Goal: Task Accomplishment & Management: Use online tool/utility

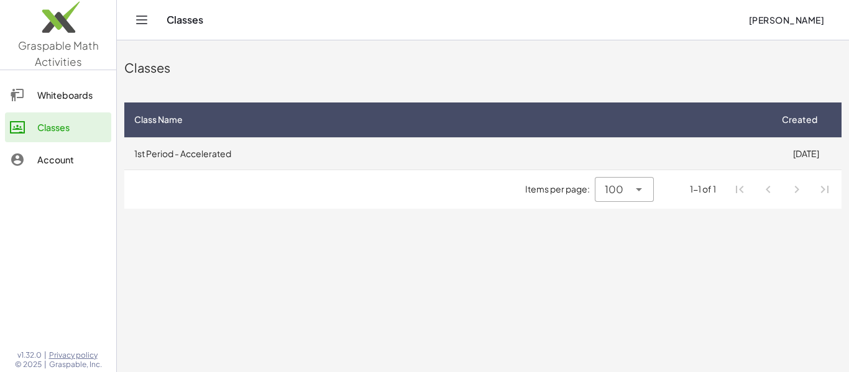
click at [344, 155] on td "1st Period - Accelerated" at bounding box center [447, 153] width 646 height 32
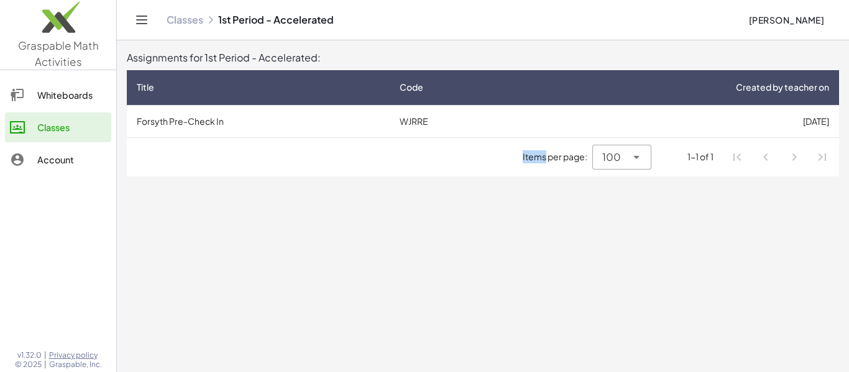
click at [344, 155] on div "Items per page: 100 *** 1-1 of 1" at bounding box center [483, 157] width 712 height 39
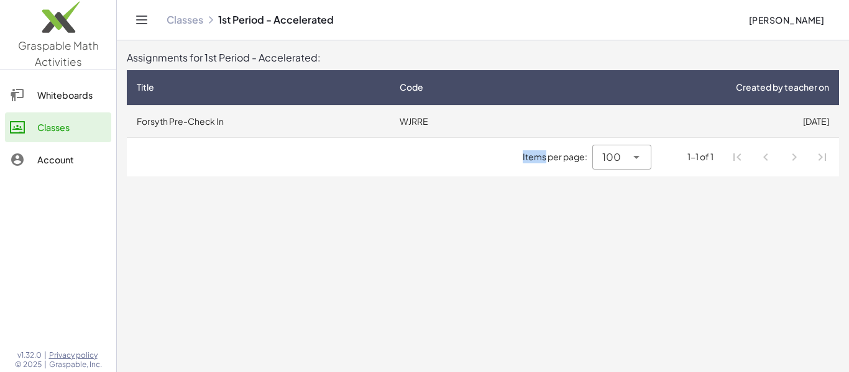
click at [332, 126] on td "Forsyth Pre-Check In" at bounding box center [258, 121] width 263 height 32
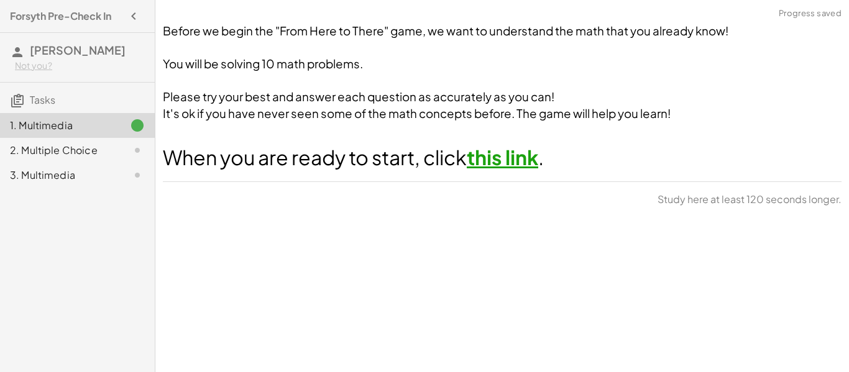
click at [525, 155] on link "this link" at bounding box center [502, 157] width 71 height 25
click at [125, 148] on div at bounding box center [127, 150] width 35 height 15
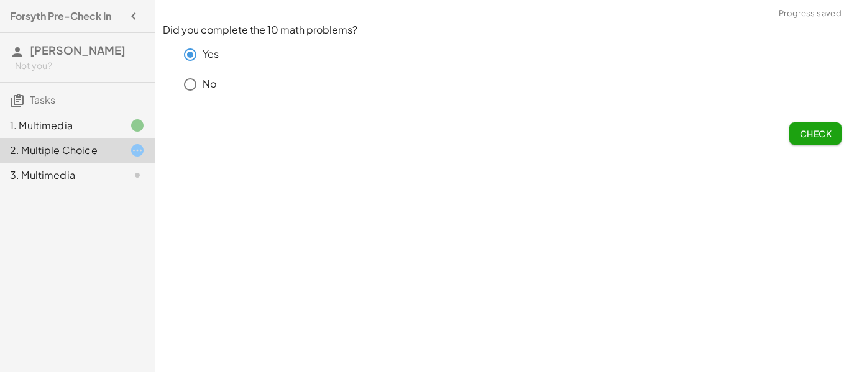
click at [811, 126] on button "Check" at bounding box center [815, 133] width 52 height 22
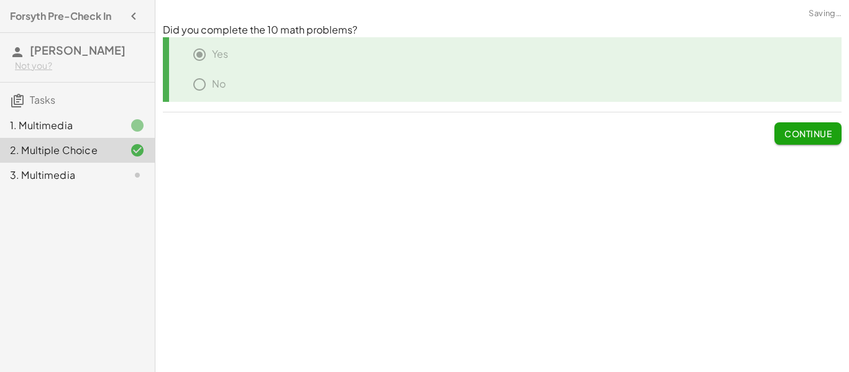
click at [96, 184] on div "3. Multimedia" at bounding box center [77, 175] width 155 height 25
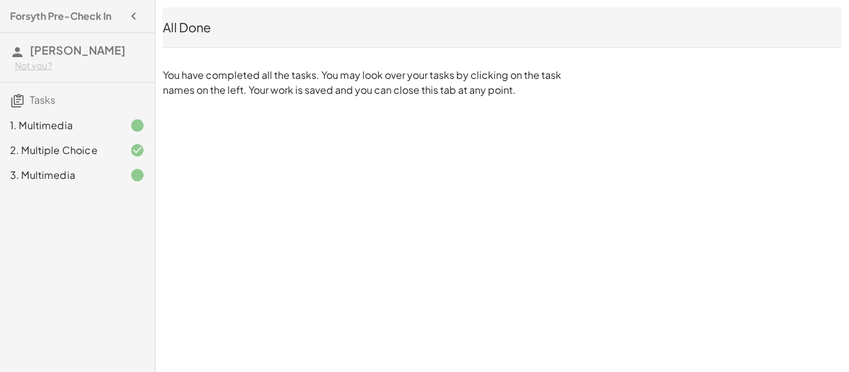
click at [362, 209] on div "Forsyth Pre-Check In [PERSON_NAME] Not you? Tasks 1. Multimedia 2. Multiple Cho…" at bounding box center [424, 186] width 849 height 372
click at [121, 116] on div "1. Multimedia" at bounding box center [77, 125] width 155 height 25
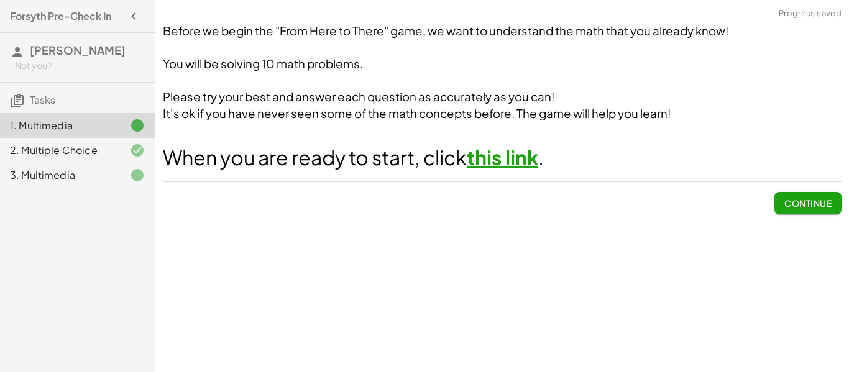
click at [779, 198] on button "Continue" at bounding box center [807, 203] width 67 height 22
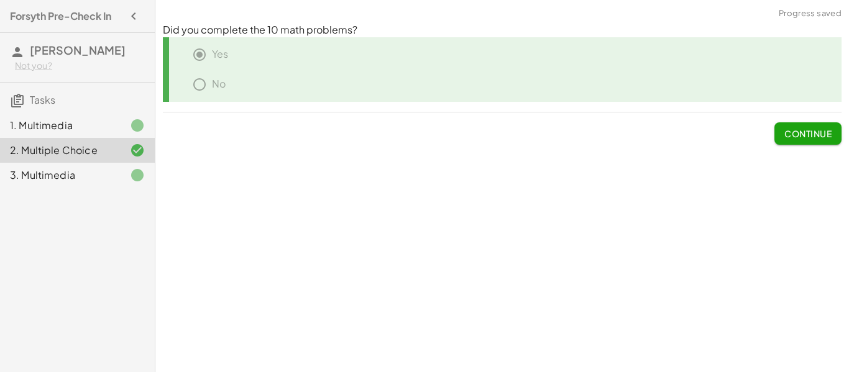
click at [128, 127] on div at bounding box center [127, 125] width 35 height 15
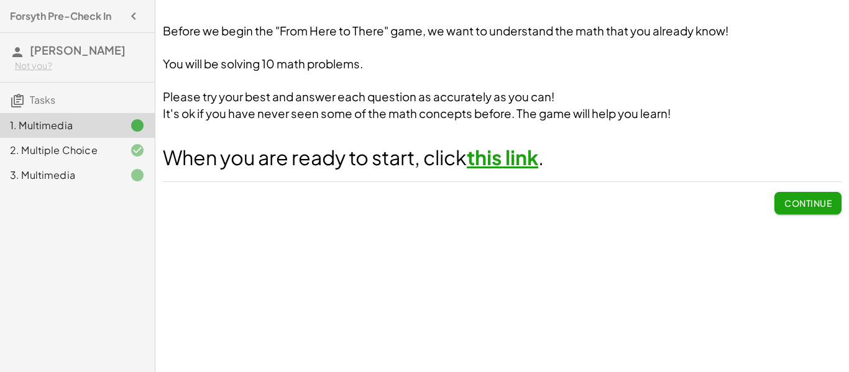
click at [821, 195] on button "Continue" at bounding box center [807, 203] width 67 height 22
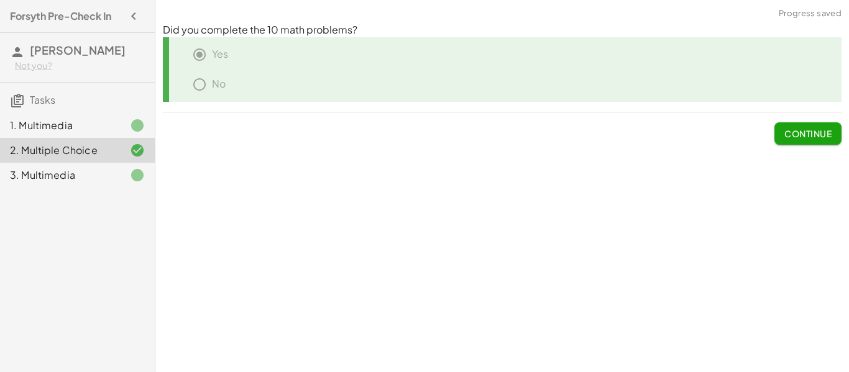
click at [813, 140] on button "Continue" at bounding box center [807, 133] width 67 height 22
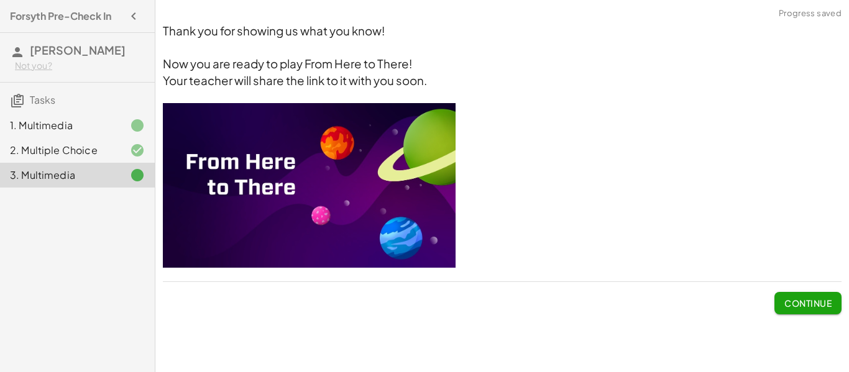
click at [824, 306] on span "Continue" at bounding box center [807, 303] width 47 height 11
